Goal: Task Accomplishment & Management: Use online tool/utility

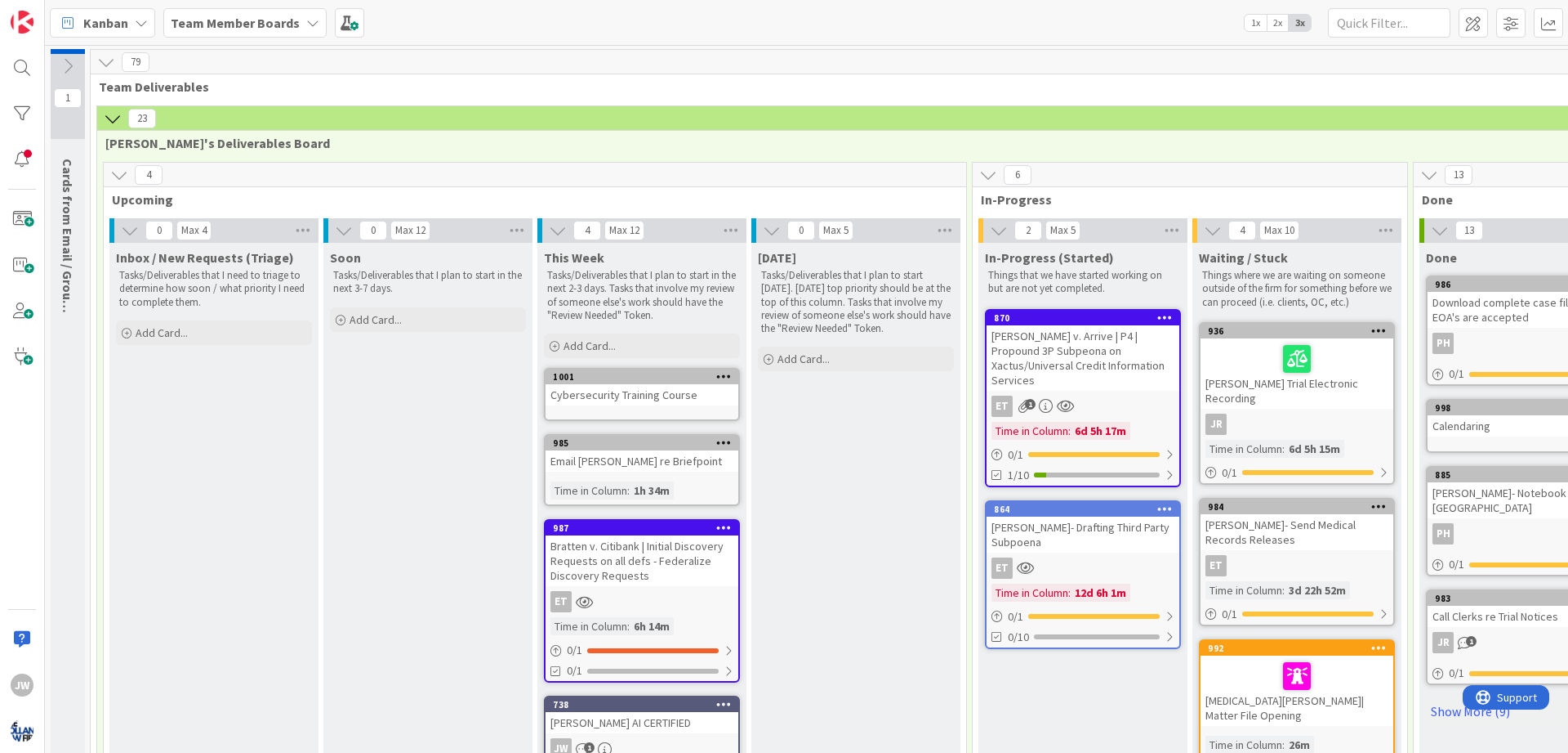
scroll to position [88, 0]
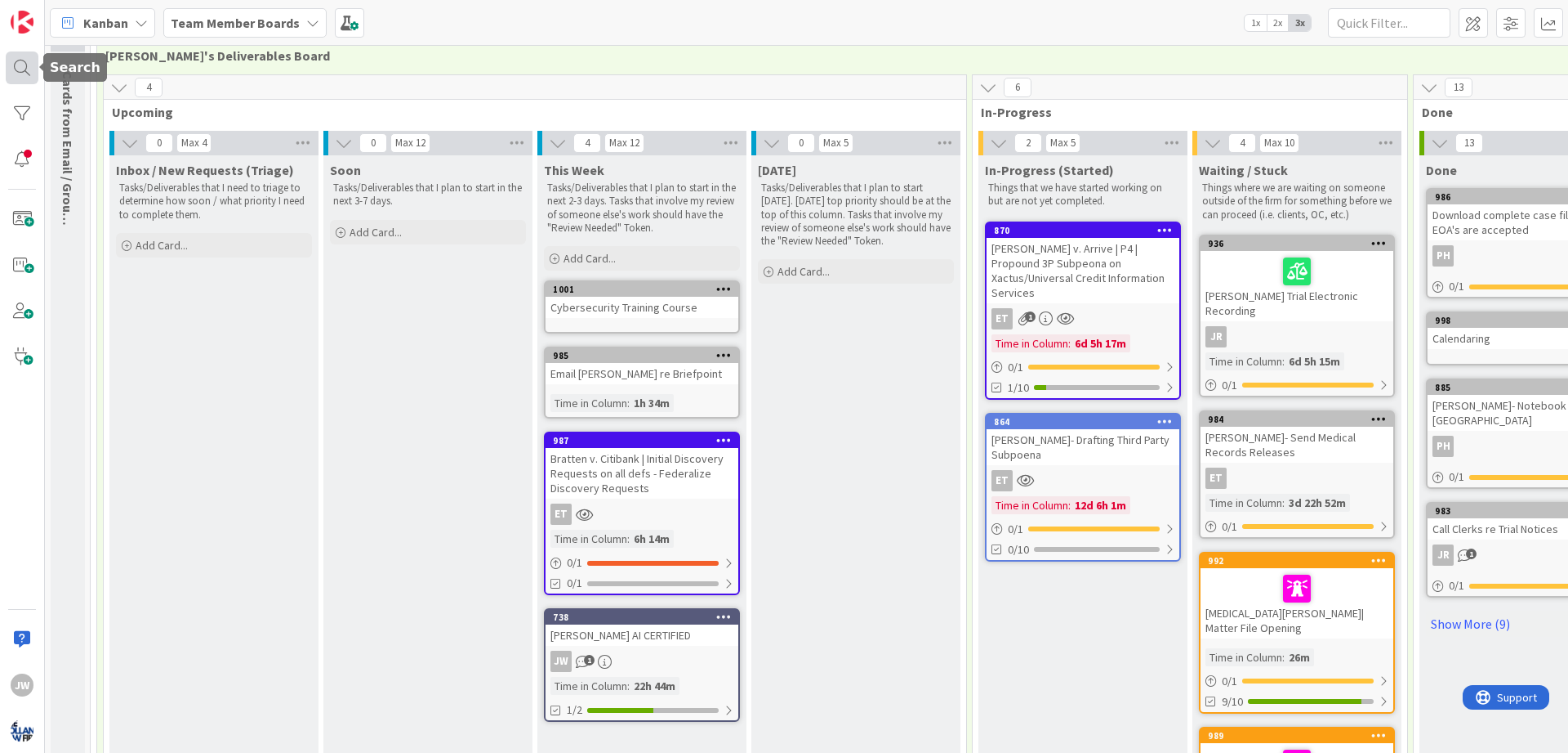
click at [31, 67] on div at bounding box center [22, 68] width 33 height 33
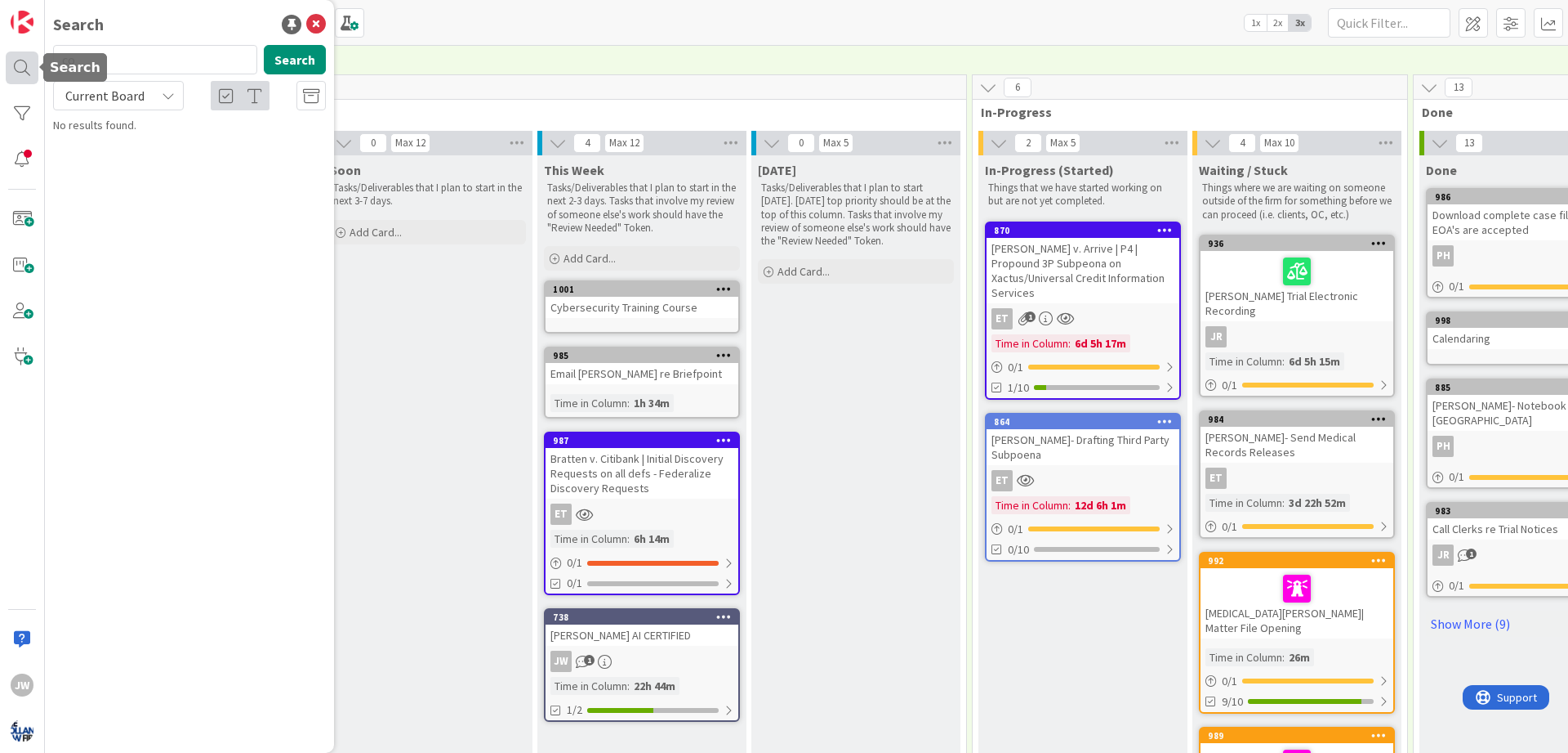
type input "c"
type input "brown"
click at [146, 54] on input "brown" at bounding box center [155, 59] width 204 height 29
click at [317, 27] on icon at bounding box center [316, 25] width 20 height 20
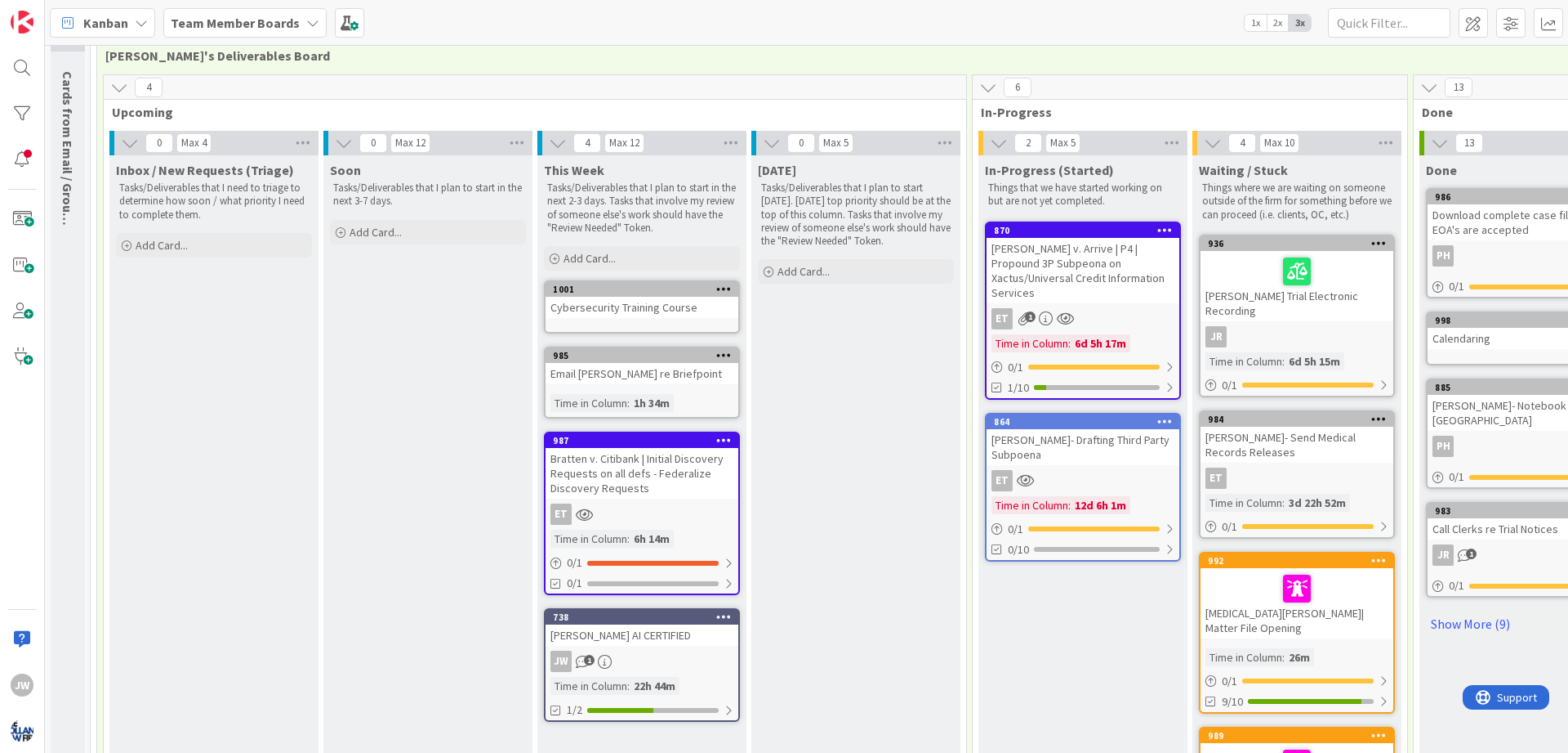
click at [438, 26] on div "Kanban My Zone Organization Select a single board Kanban List (Bulk Actions) Me…" at bounding box center [807, 23] width 1524 height 45
click at [438, 23] on div "Kanban My Zone Organization Select a single board Kanban List (Bulk Actions) Me…" at bounding box center [807, 23] width 1524 height 45
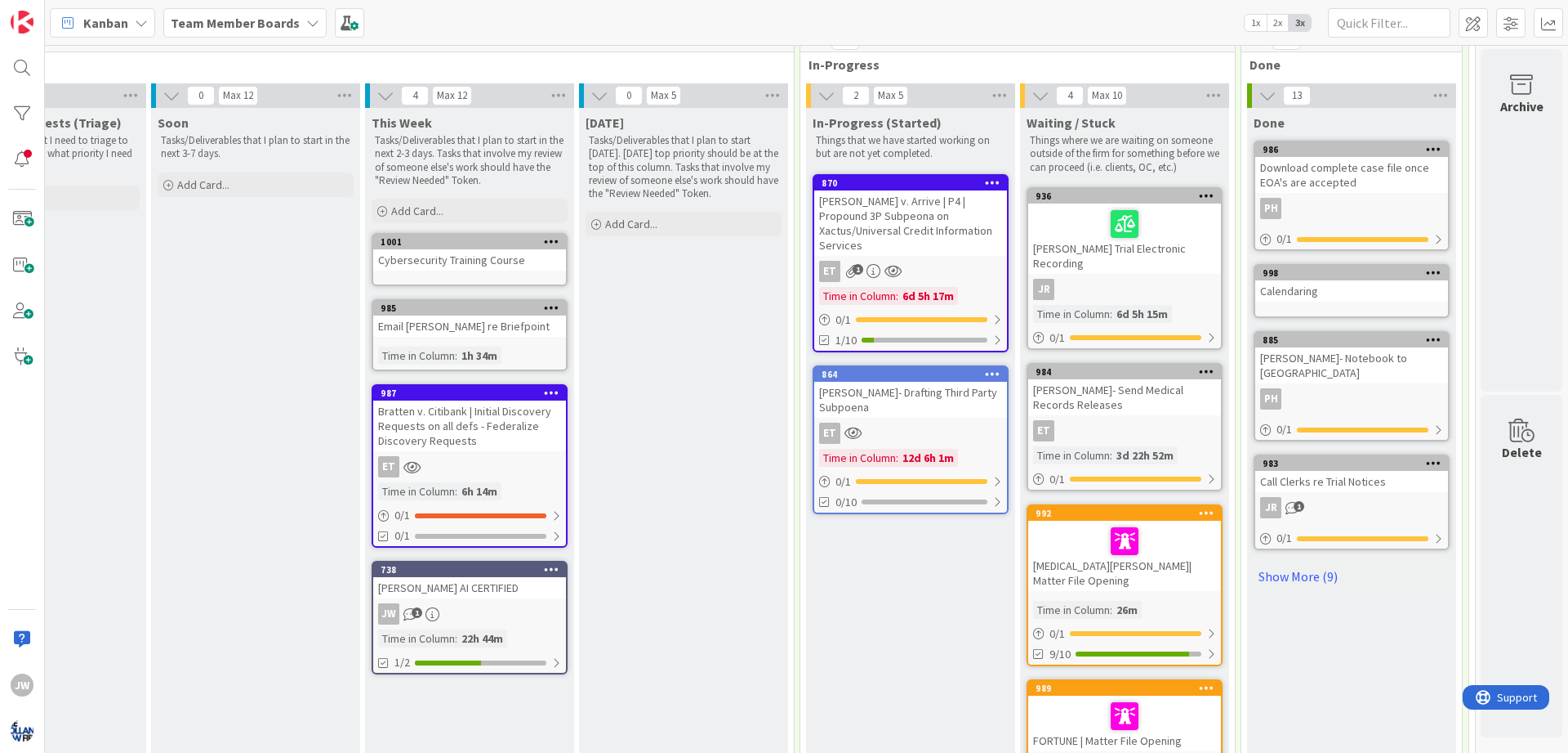
scroll to position [135, 0]
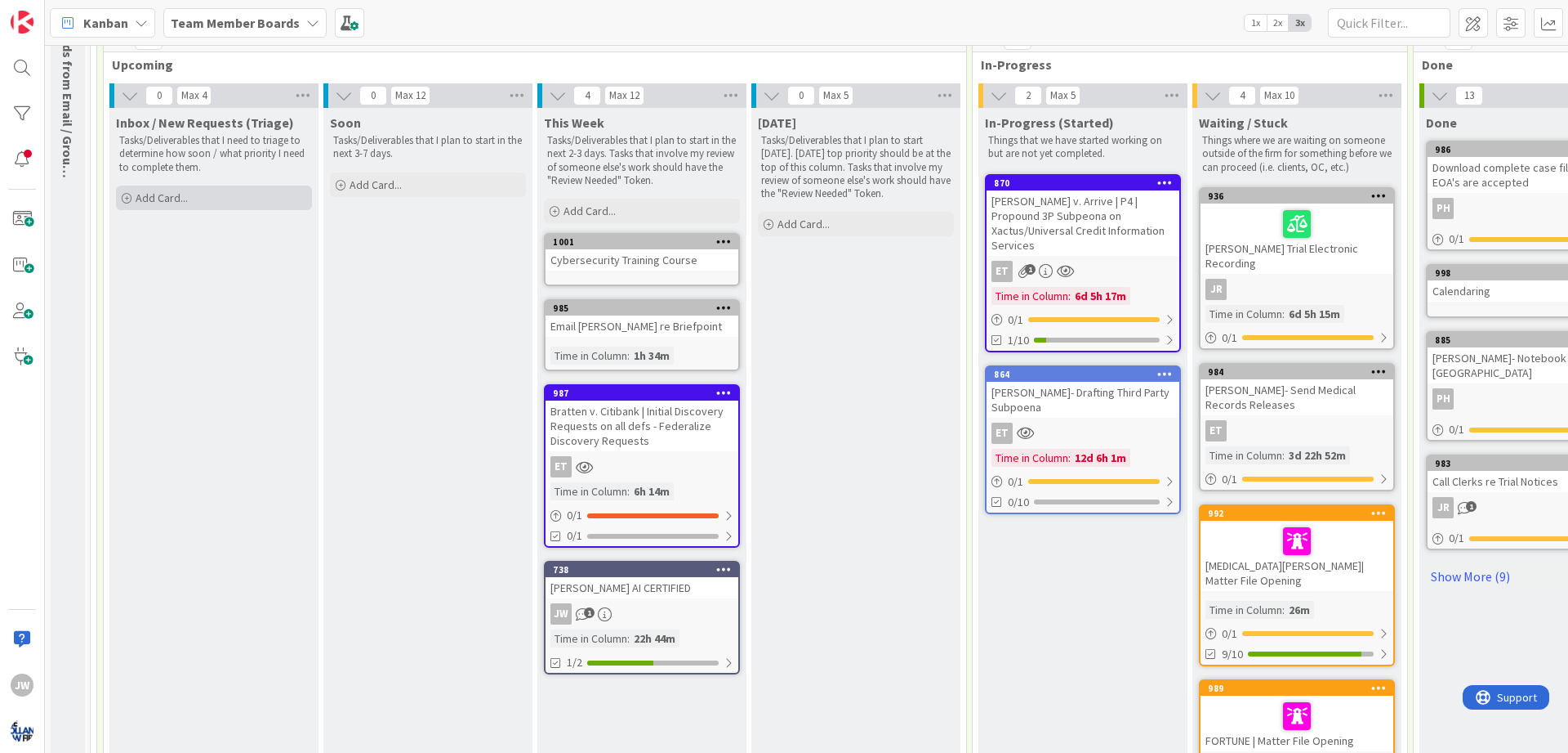
click at [151, 191] on span "Add Card..." at bounding box center [162, 198] width 53 height 15
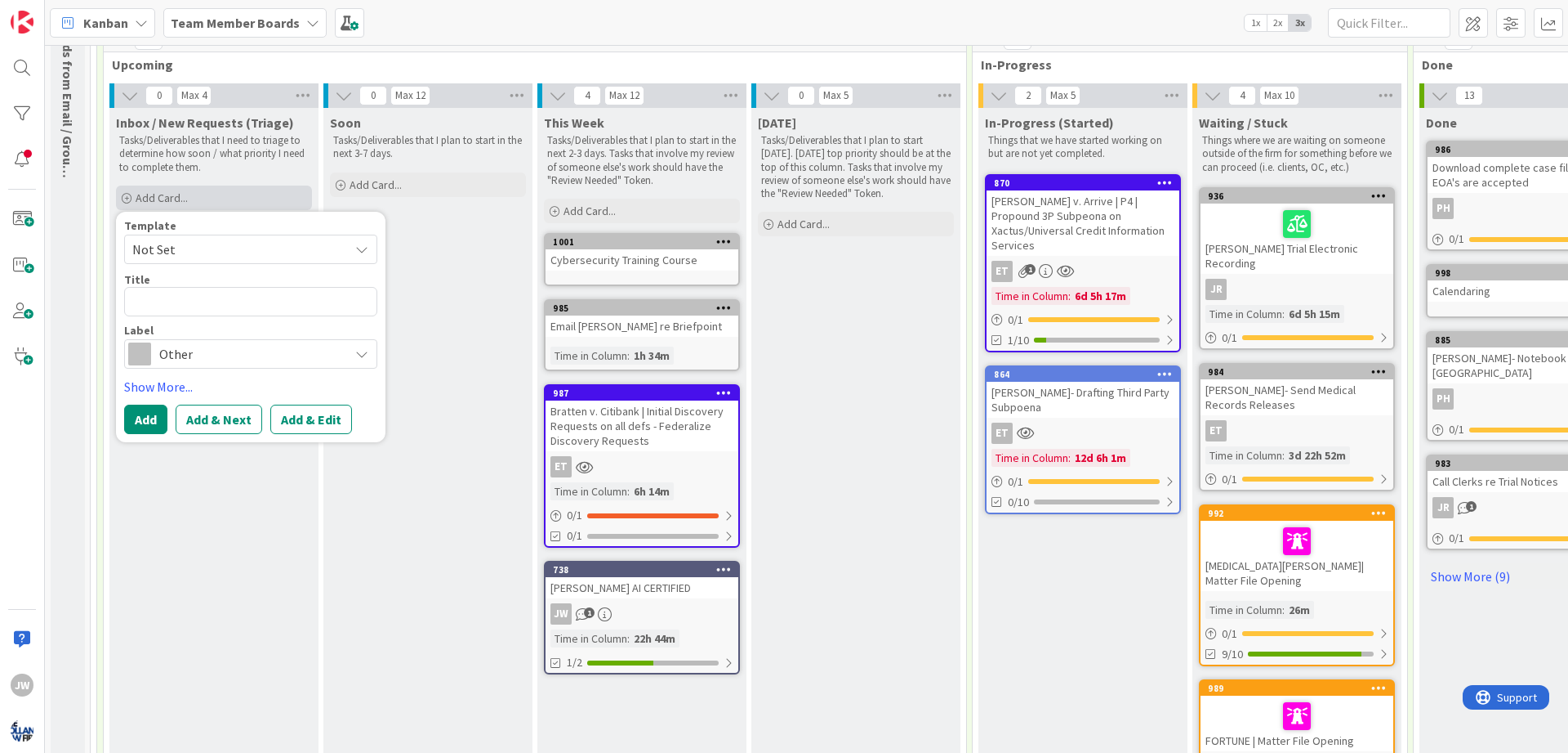
click at [151, 191] on span "Add Card..." at bounding box center [162, 198] width 53 height 15
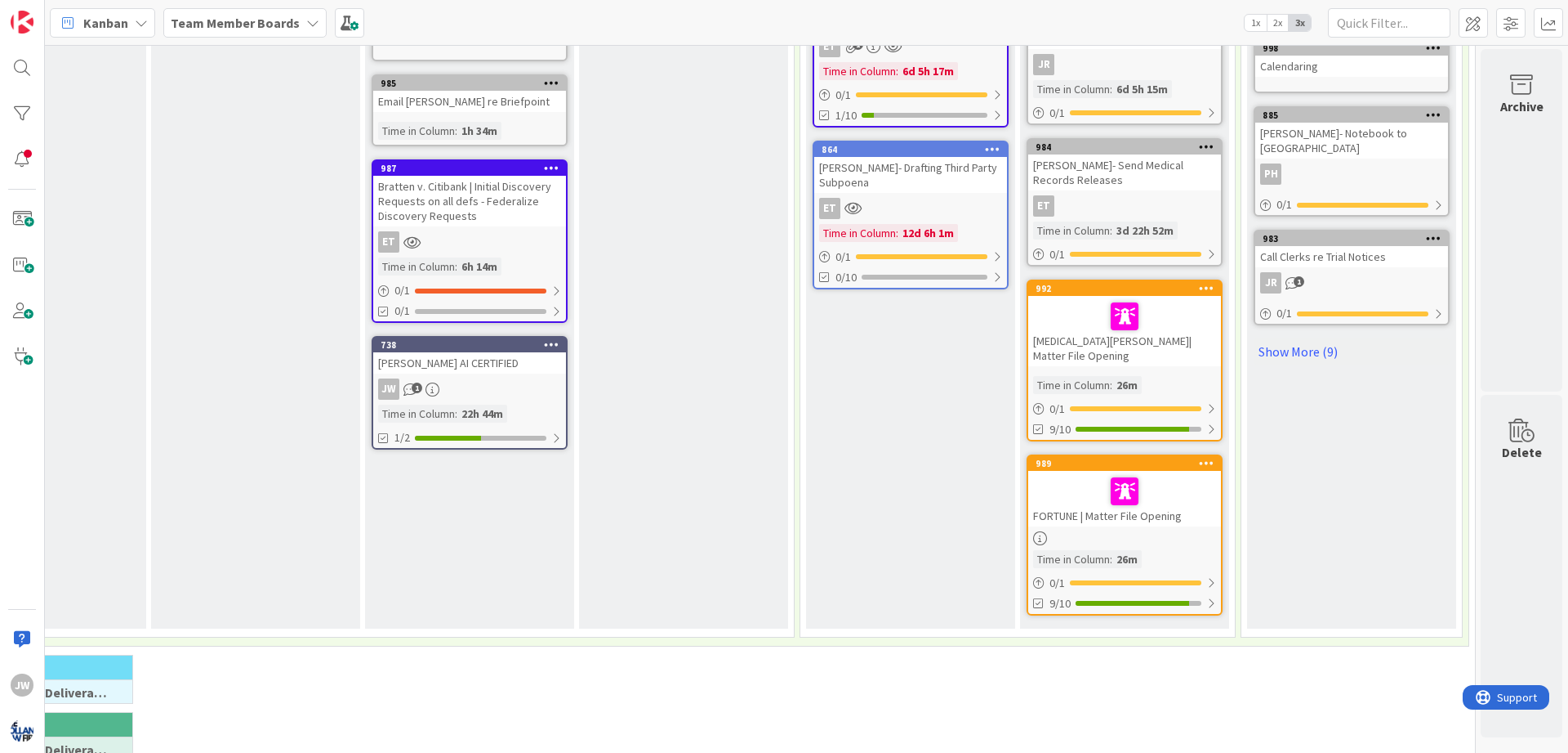
scroll to position [392, 173]
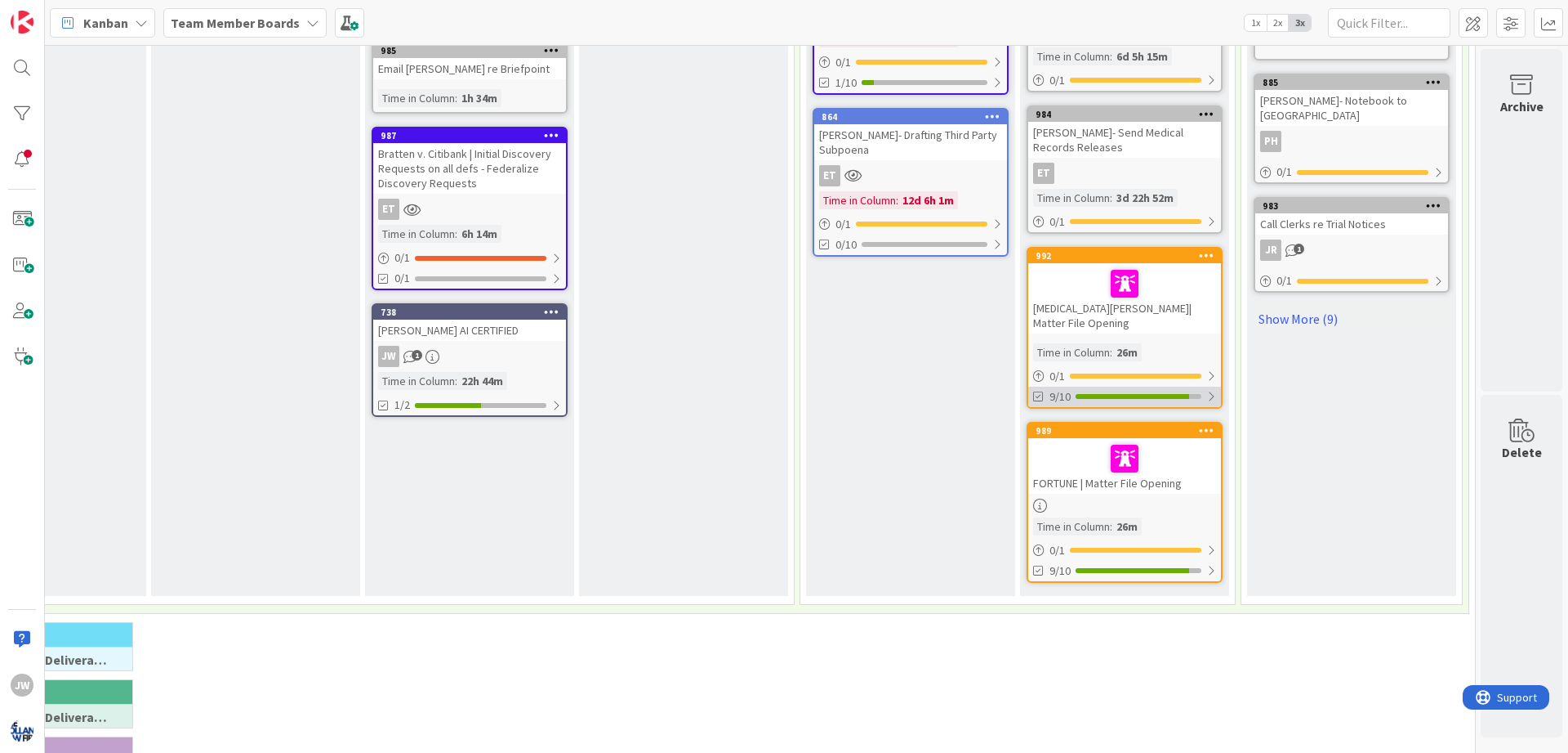
click at [1215, 389] on div at bounding box center [1211, 396] width 10 height 13
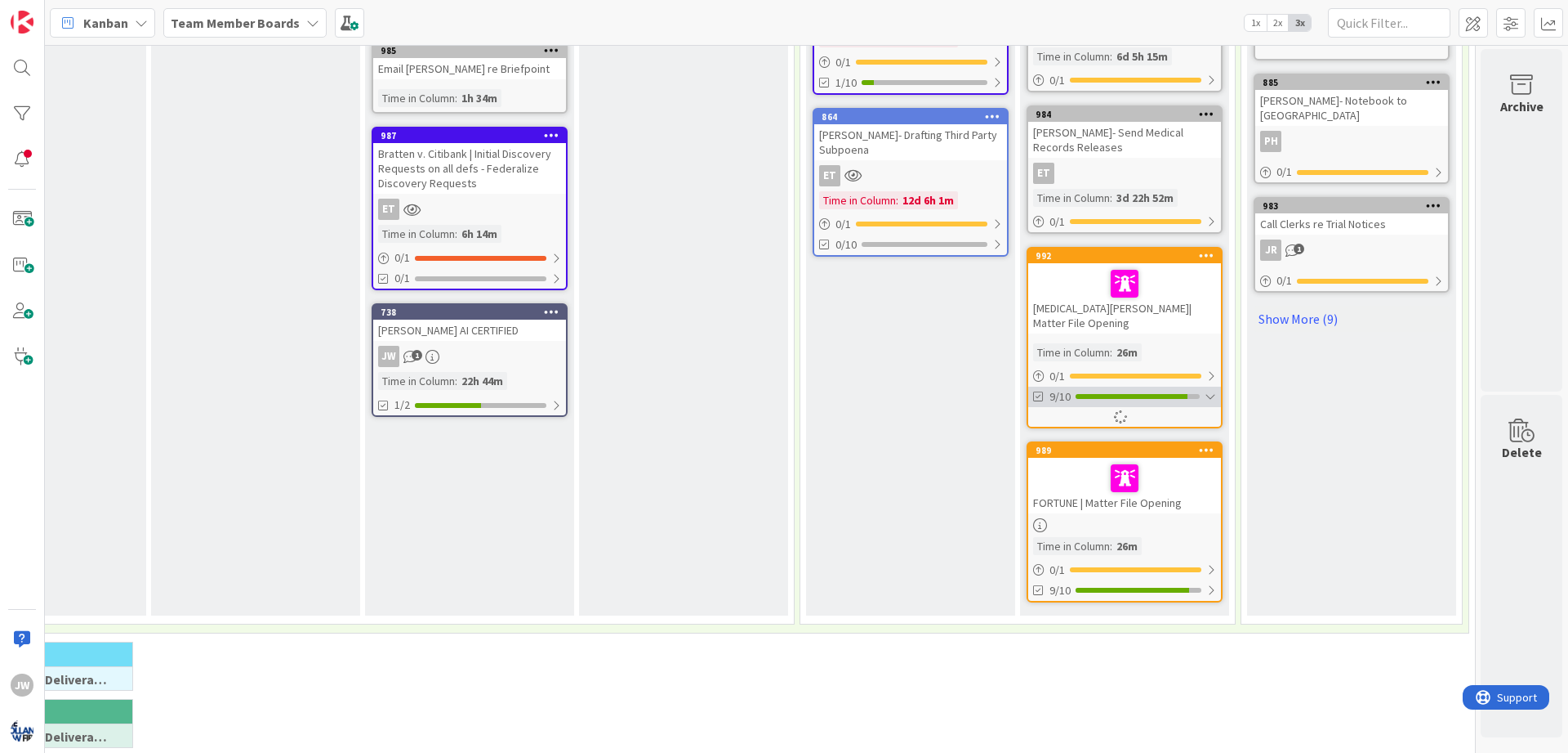
click at [1213, 389] on div at bounding box center [1210, 396] width 12 height 13
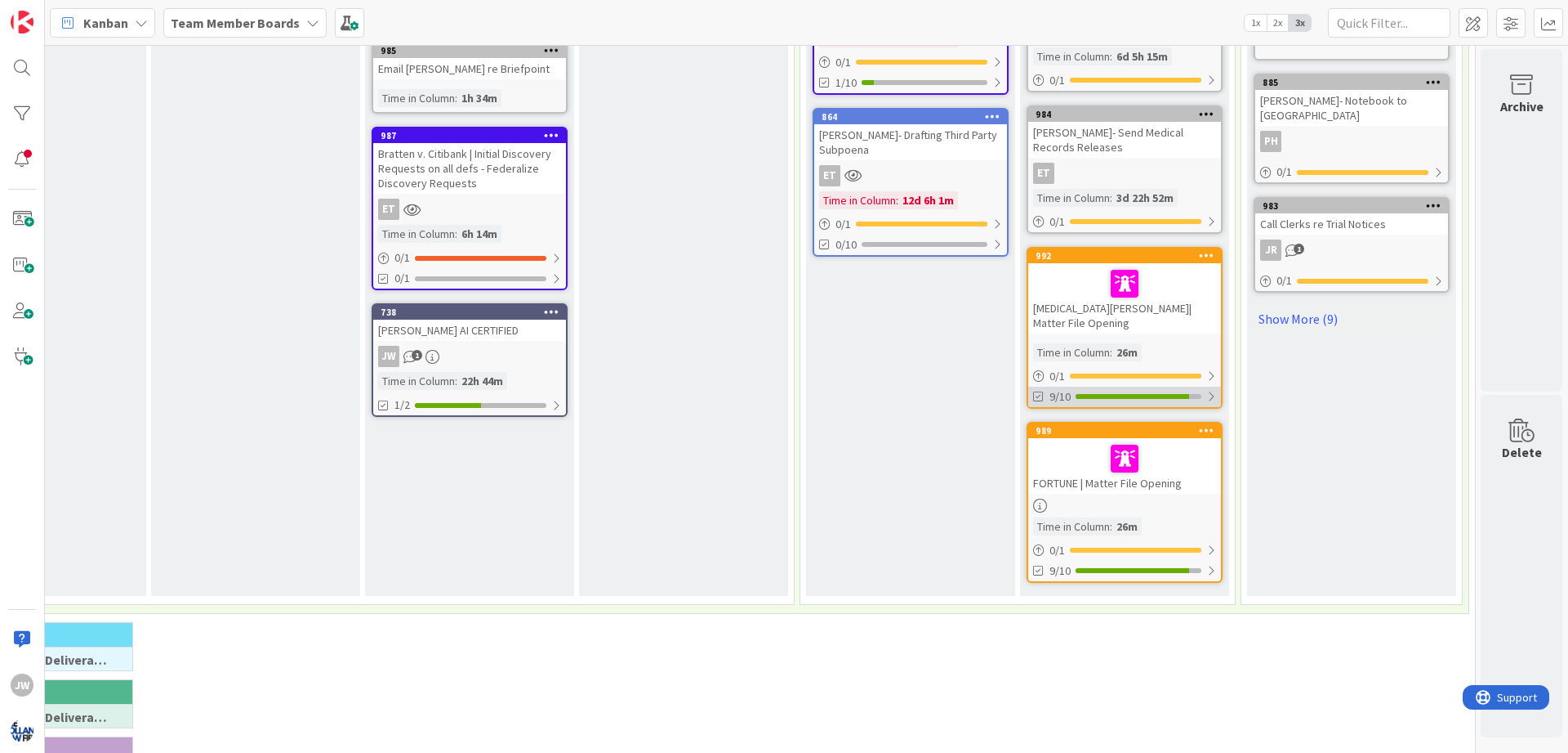
click at [1213, 389] on div at bounding box center [1211, 396] width 10 height 13
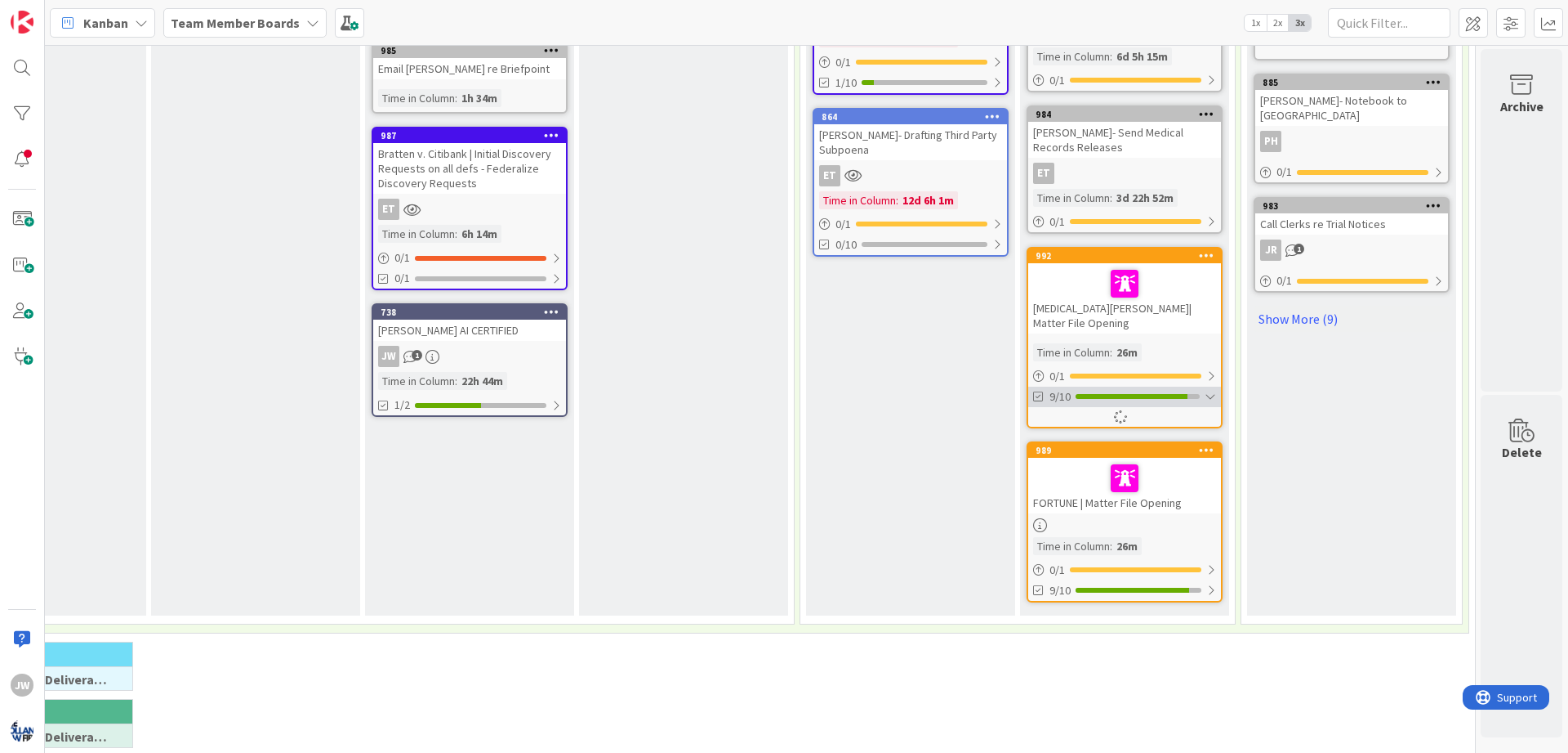
click at [1213, 389] on div at bounding box center [1210, 396] width 12 height 13
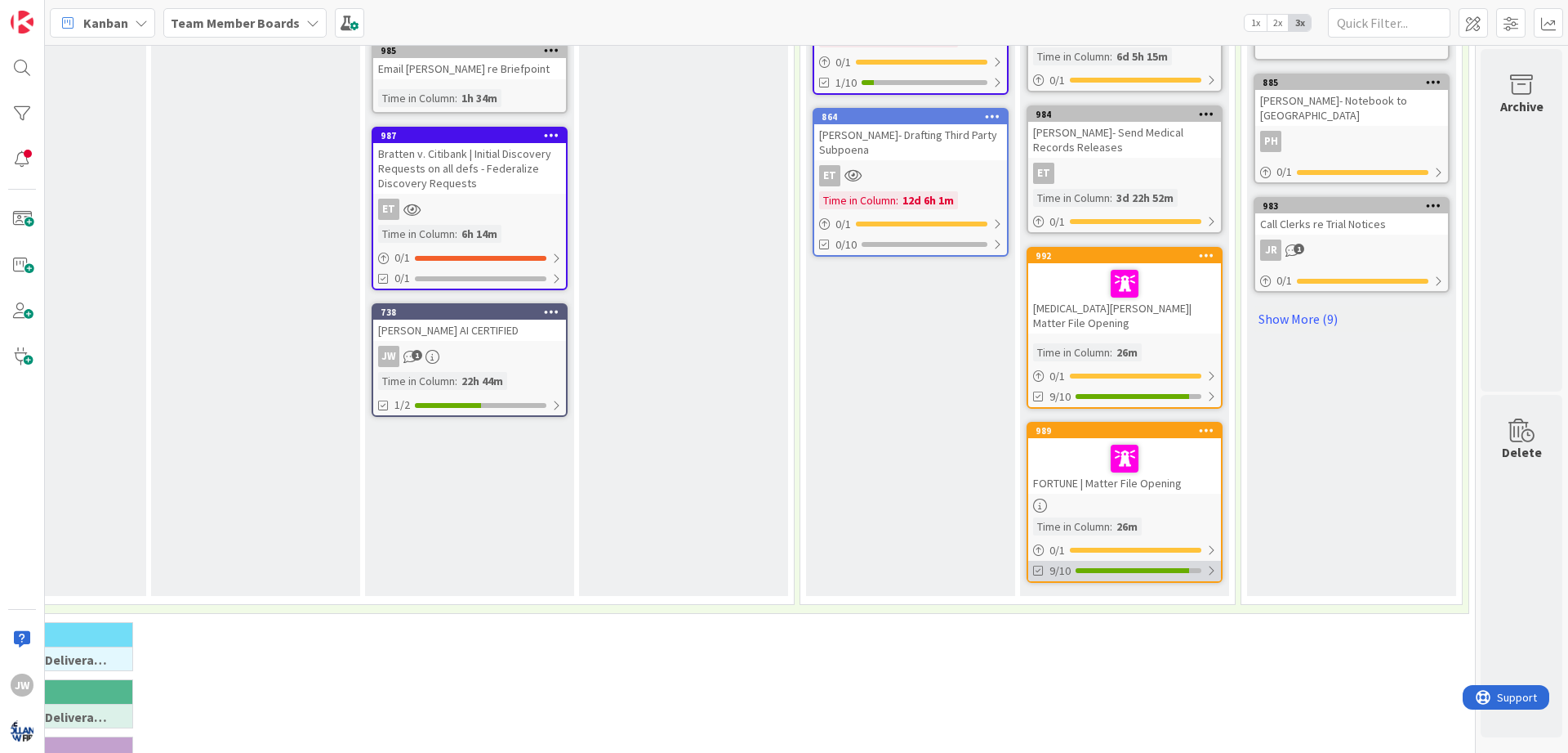
click at [1216, 560] on div "9/10" at bounding box center [1125, 570] width 193 height 20
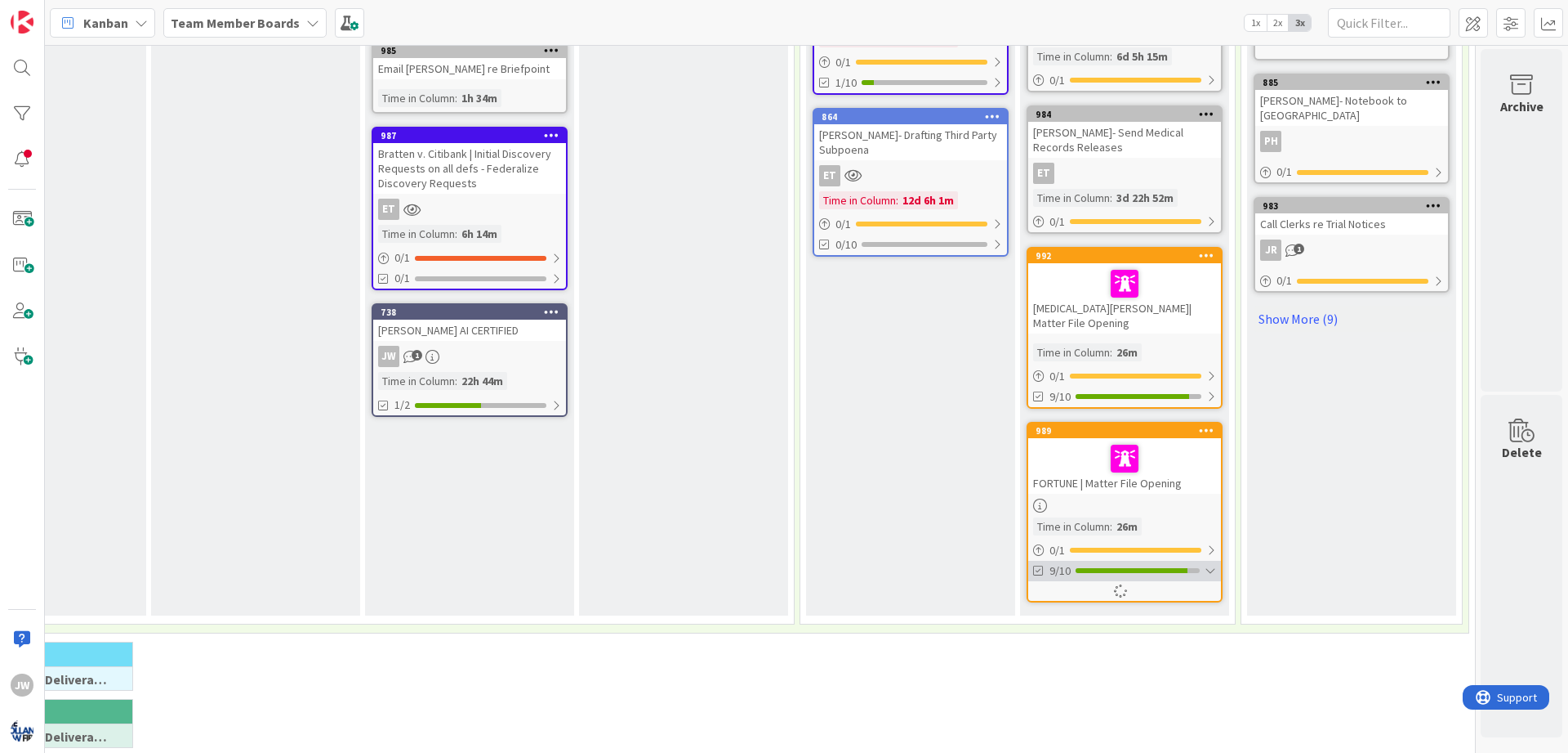
click at [1214, 564] on div at bounding box center [1210, 570] width 12 height 13
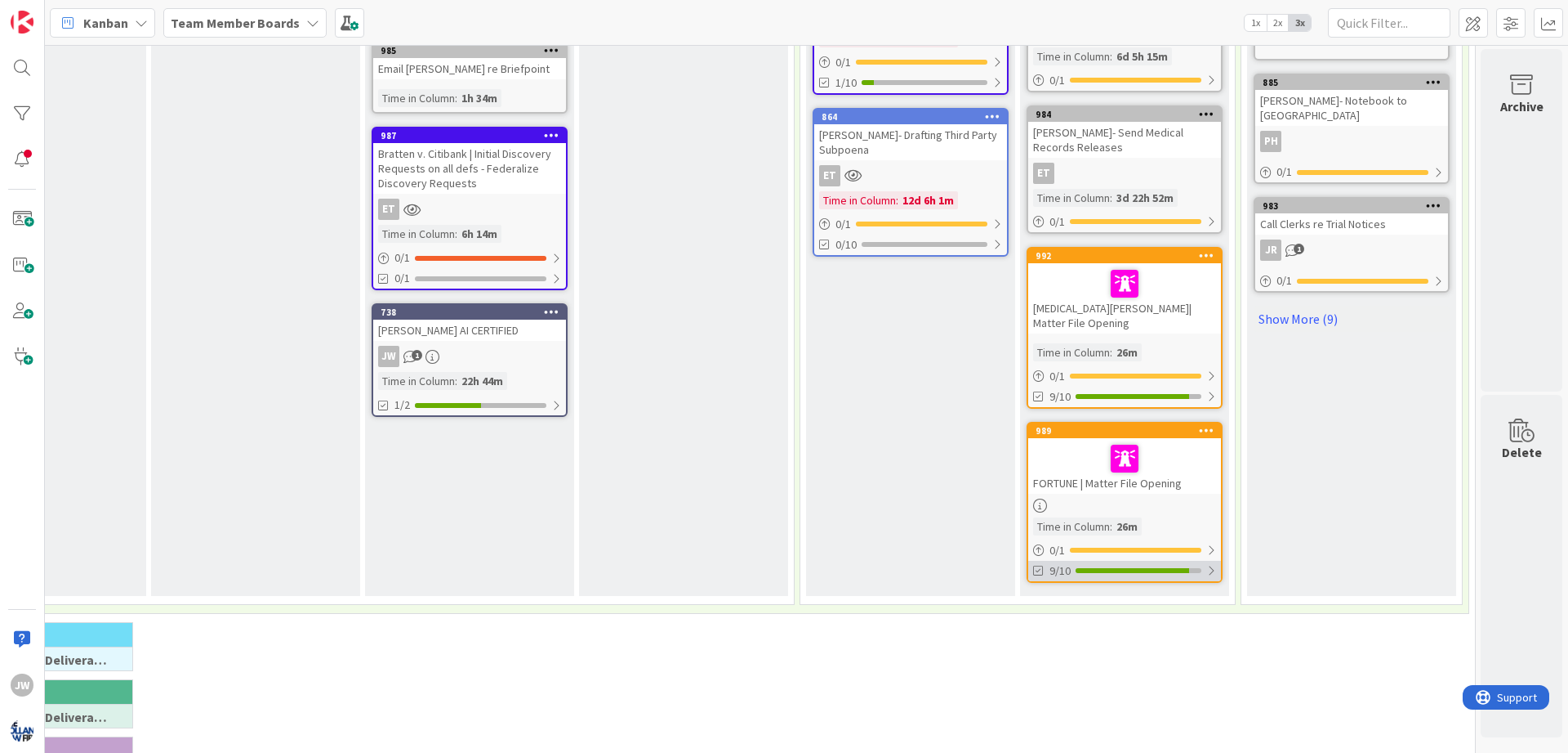
click at [1214, 564] on div at bounding box center [1211, 570] width 10 height 13
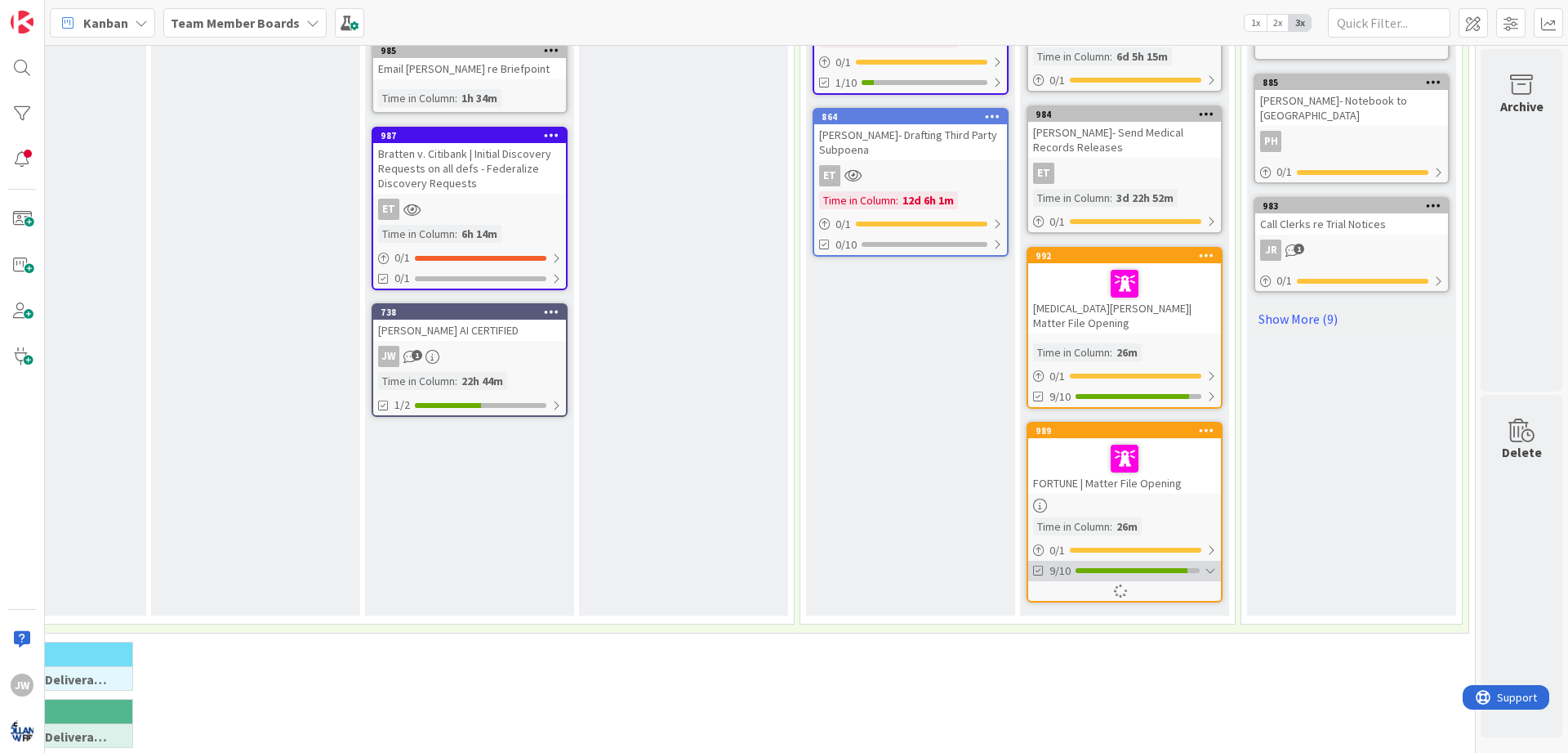
click at [1214, 564] on div at bounding box center [1210, 570] width 12 height 13
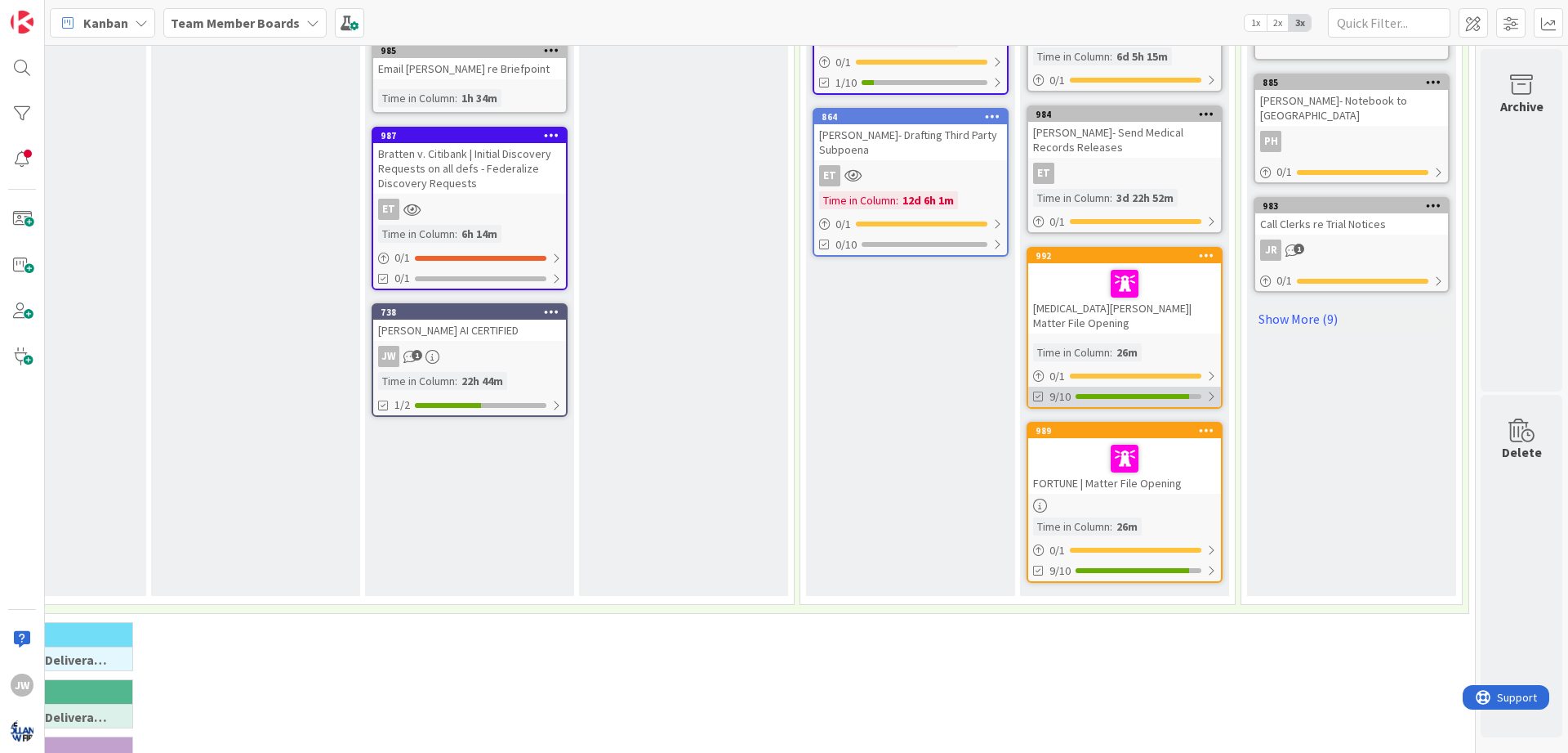
click at [1210, 389] on div at bounding box center [1211, 396] width 10 height 13
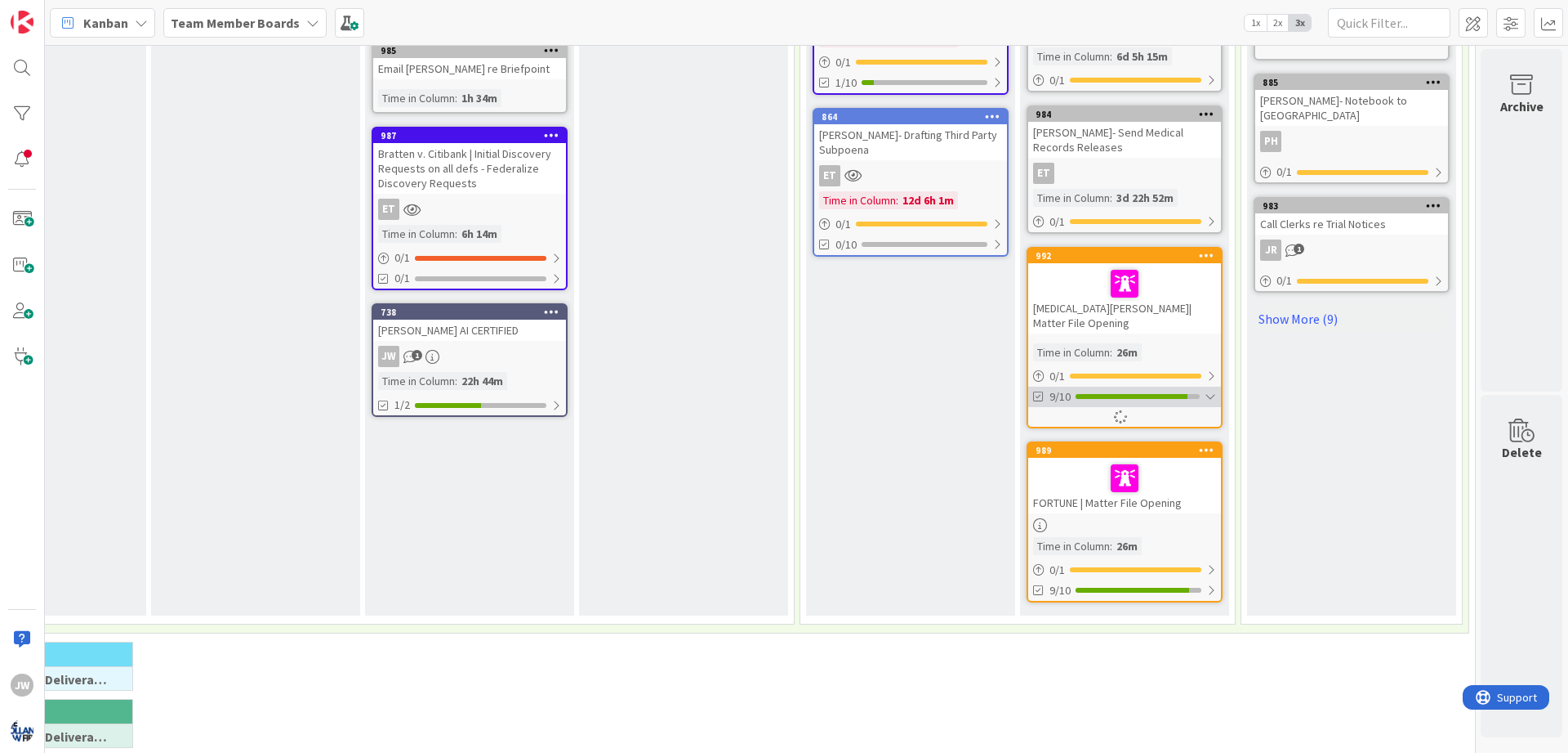
click at [1210, 389] on div at bounding box center [1210, 396] width 12 height 13
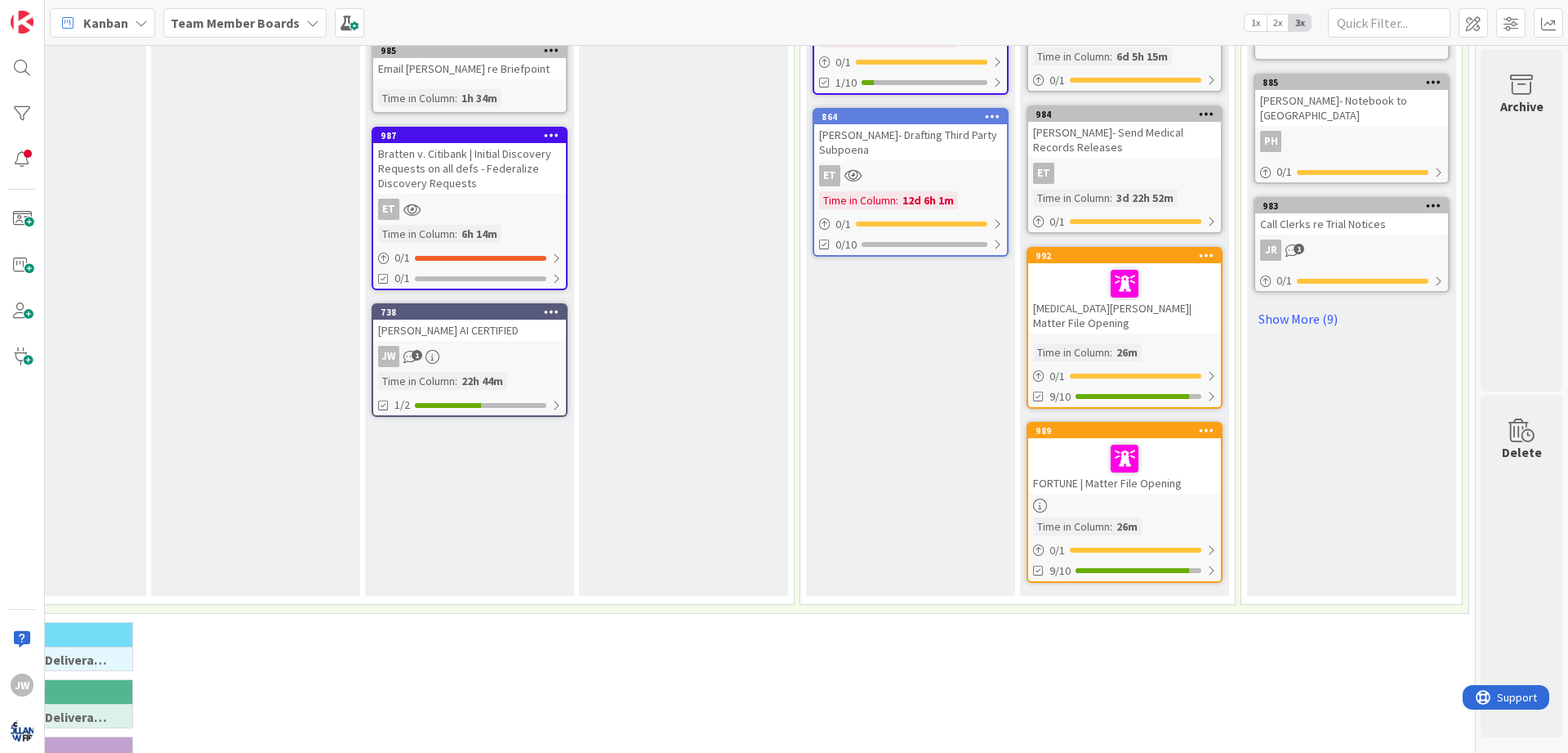
click at [1210, 249] on icon at bounding box center [1207, 255] width 16 height 12
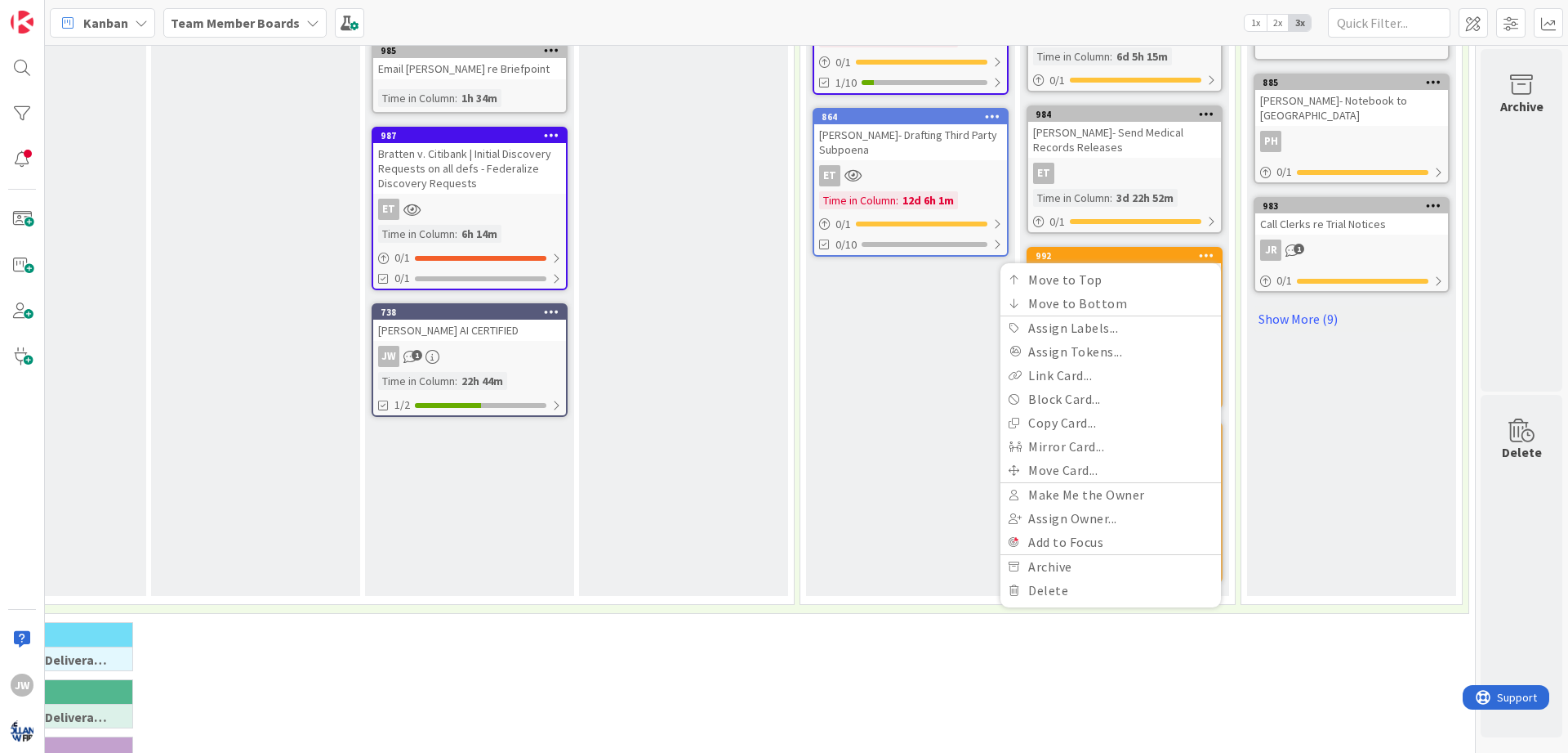
click at [1210, 249] on icon at bounding box center [1207, 255] width 16 height 12
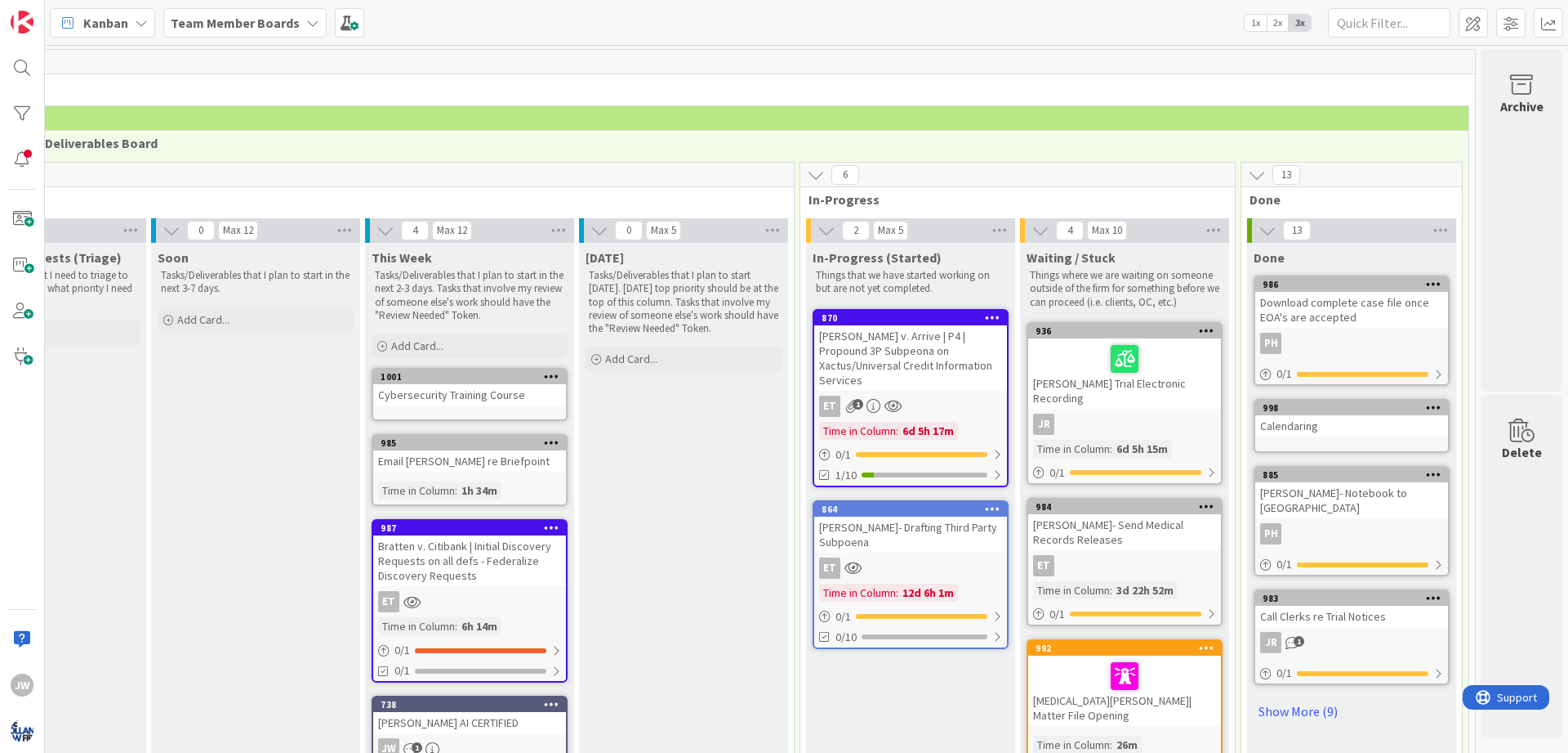
scroll to position [0, 0]
